Goal: Task Accomplishment & Management: Manage account settings

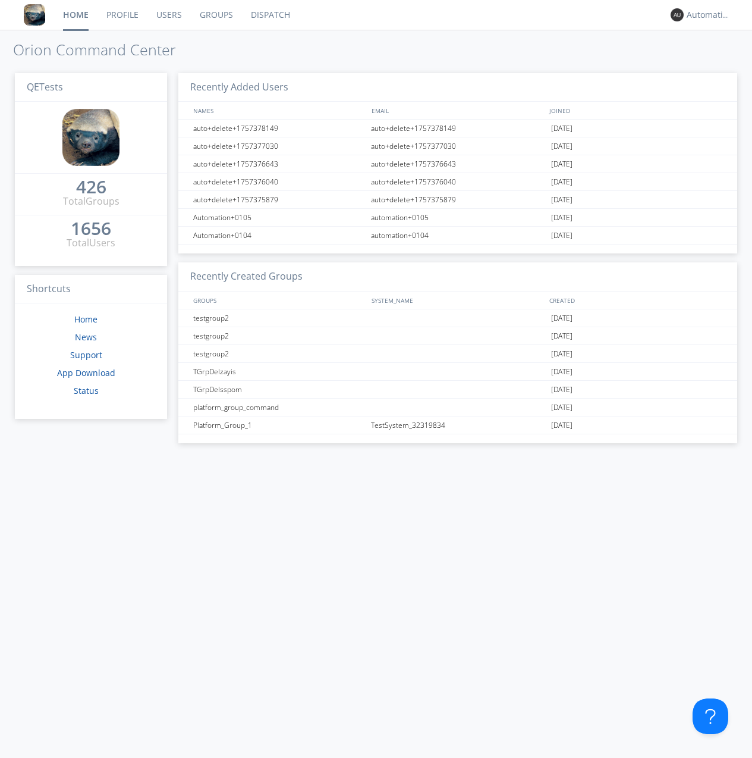
click at [215, 15] on link "Groups" at bounding box center [216, 15] width 51 height 30
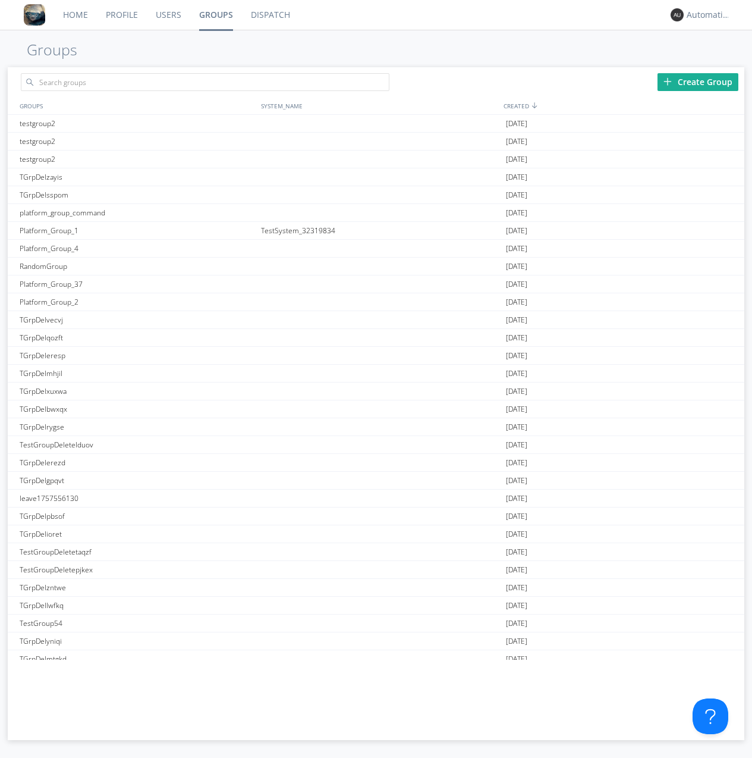
click at [698, 81] on div "Create Group" at bounding box center [698, 82] width 81 height 18
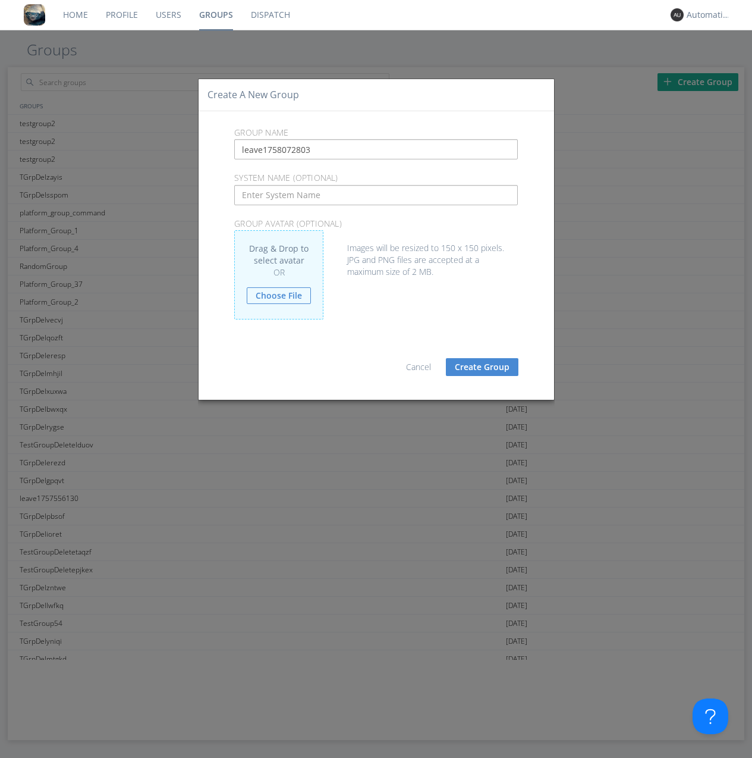
type input "leave1758072803"
click at [482, 366] on button "Create Group" at bounding box center [482, 367] width 73 height 18
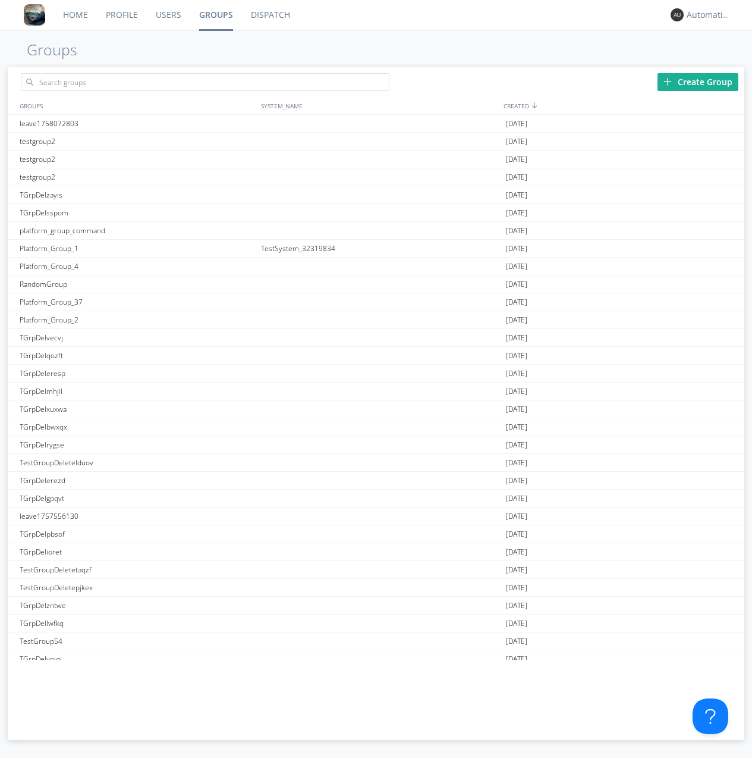
click at [215, 15] on link "Groups" at bounding box center [216, 15] width 52 height 30
type input "leave1758072803"
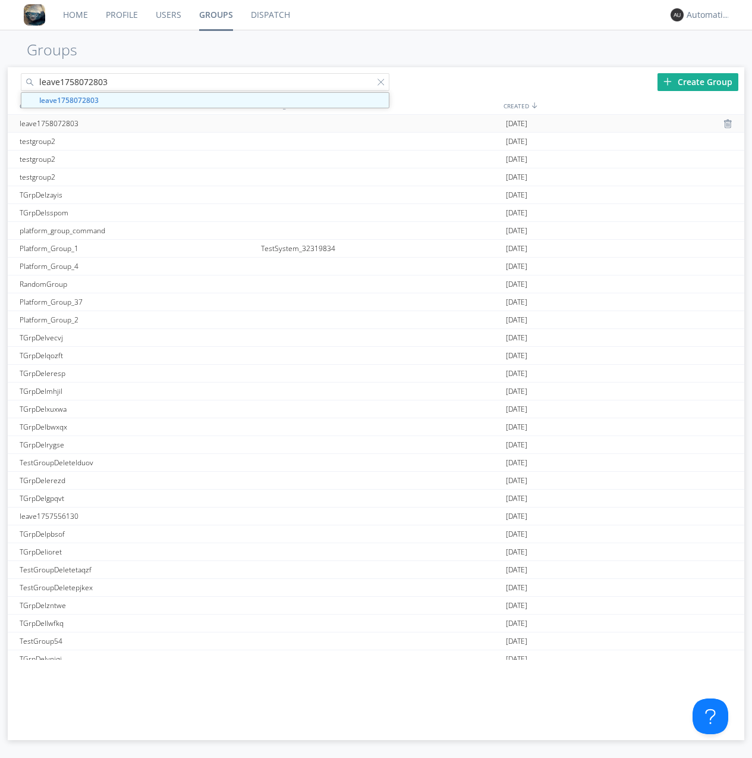
type input "leave1758072803"
click at [137, 123] on div "leave1758072803" at bounding box center [137, 123] width 241 height 17
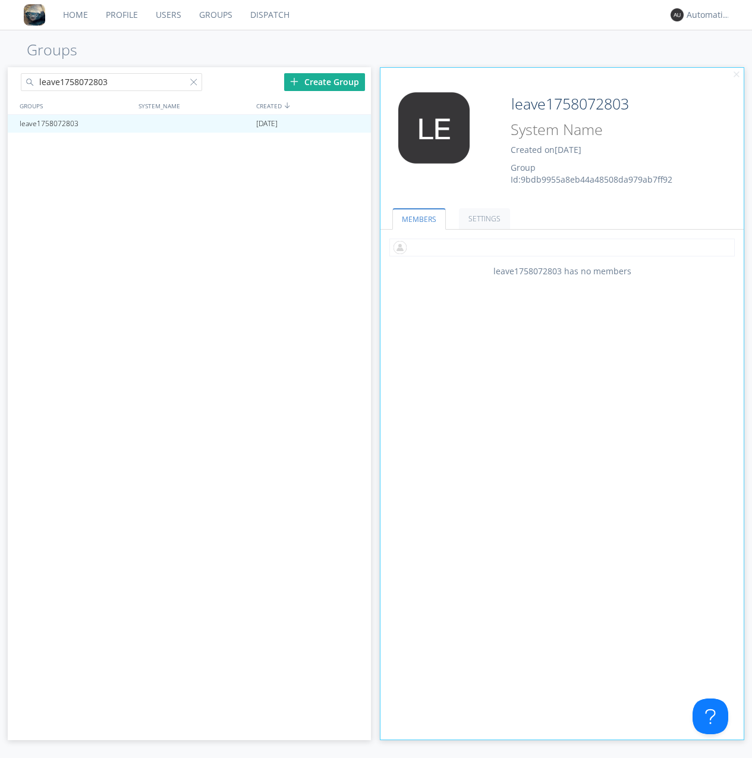
click at [562, 247] on input "text" at bounding box center [561, 247] width 345 height 18
type input "automation+0102"
click at [560, 247] on input "text" at bounding box center [561, 247] width 345 height 18
type input "automation+0103"
click at [560, 247] on input "text" at bounding box center [561, 247] width 345 height 18
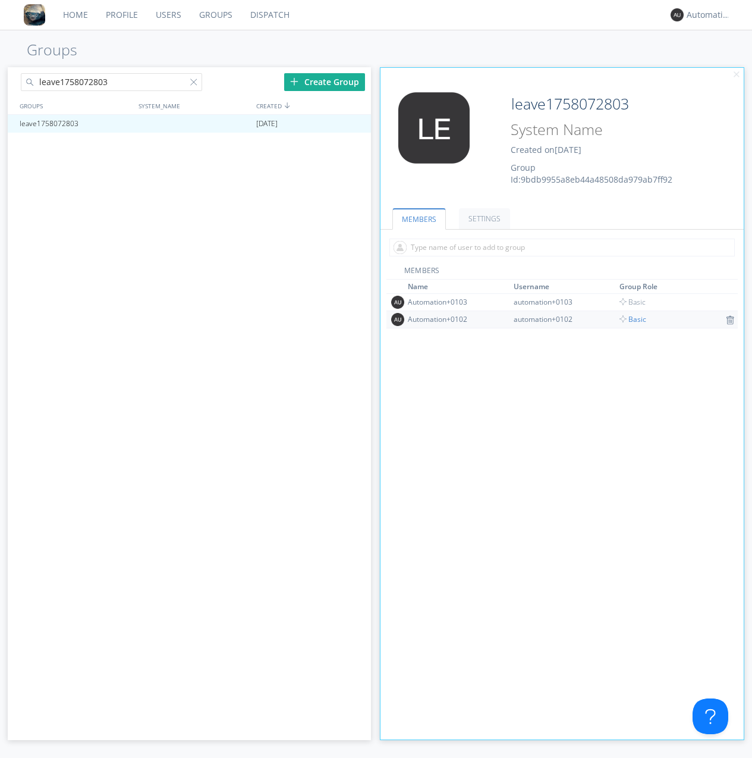
click at [629, 319] on span "Basic" at bounding box center [633, 319] width 27 height 10
click at [356, 124] on div at bounding box center [356, 124] width 12 height 10
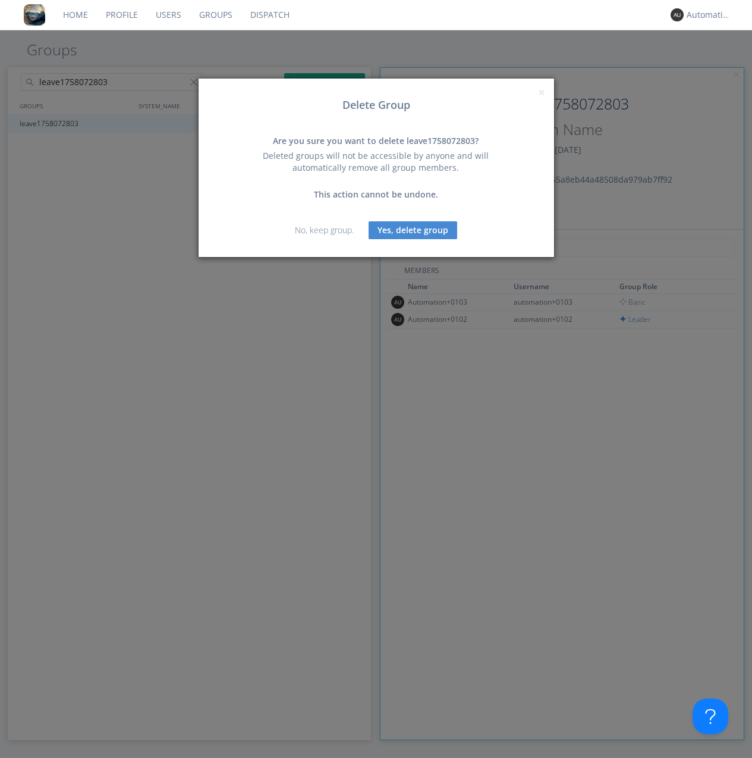
click at [413, 230] on button "Yes, delete group" at bounding box center [413, 230] width 89 height 18
